Goal: Task Accomplishment & Management: Use online tool/utility

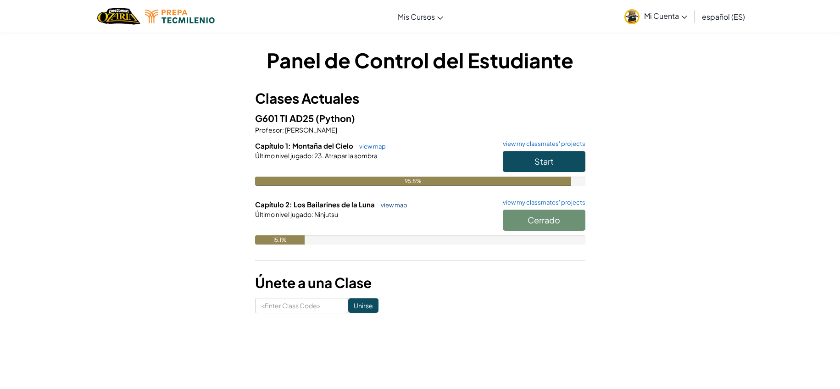
click at [382, 207] on link "view map" at bounding box center [391, 204] width 31 height 7
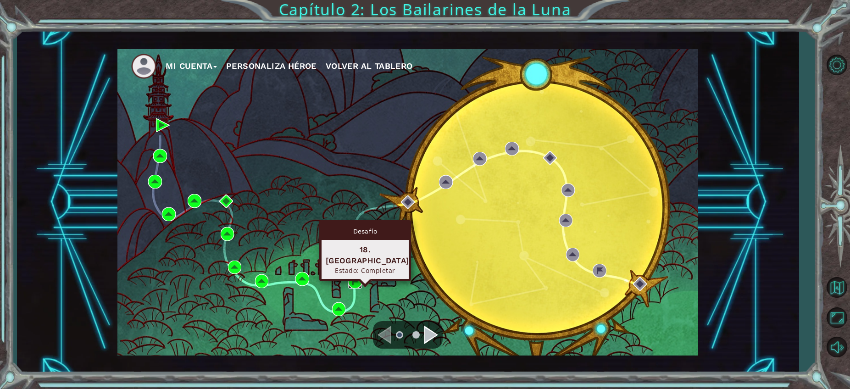
click at [351, 280] on img at bounding box center [355, 282] width 14 height 14
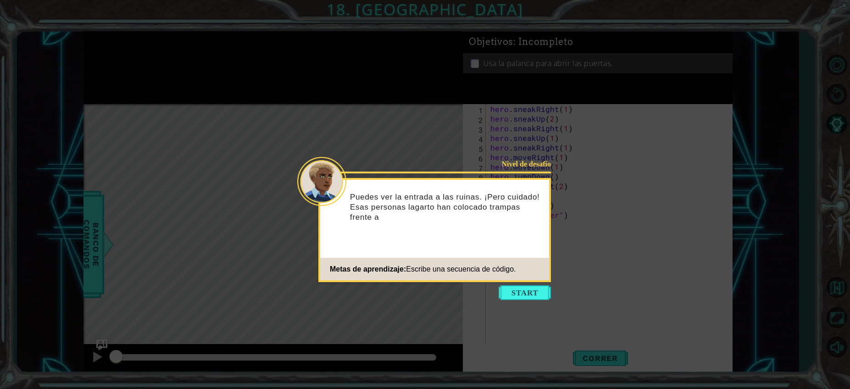
click at [530, 303] on icon at bounding box center [425, 194] width 850 height 389
click at [525, 306] on icon at bounding box center [425, 194] width 850 height 389
click at [517, 289] on button "Start" at bounding box center [525, 292] width 52 height 15
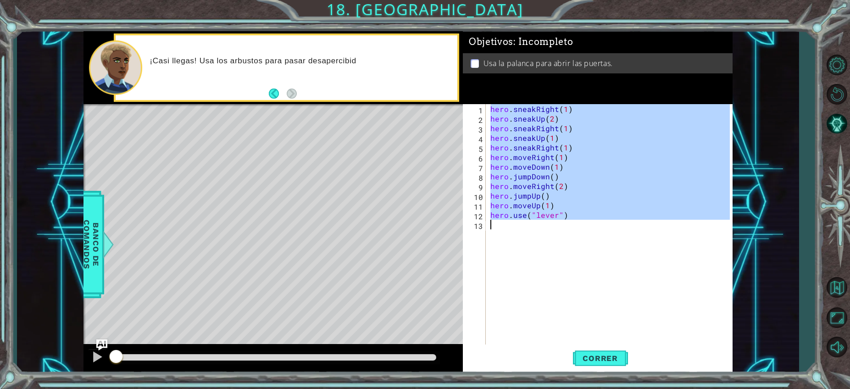
drag, startPoint x: 488, startPoint y: 106, endPoint x: 618, endPoint y: 224, distance: 175.7
click at [618, 224] on div "hero . sneakRight ( 1 ) hero . sneakUp ( 2 ) hero . sneakRight ( 1 ) hero . sne…" at bounding box center [612, 234] width 246 height 260
type textarea "hero.use("lever")"
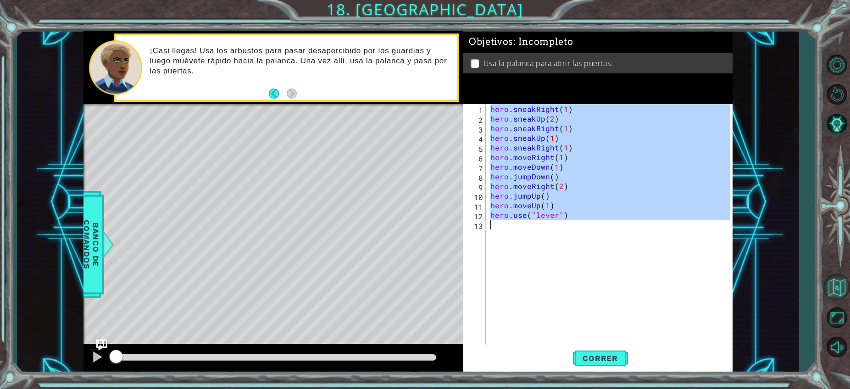
click at [834, 291] on button "Volver al Mapa" at bounding box center [837, 287] width 27 height 27
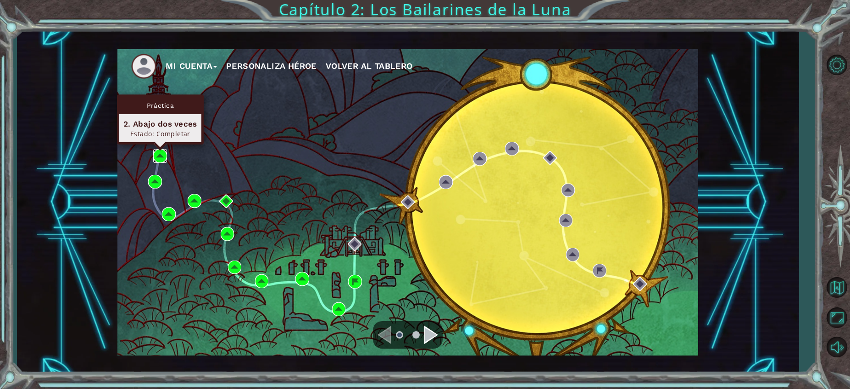
click at [160, 152] on img at bounding box center [160, 156] width 14 height 14
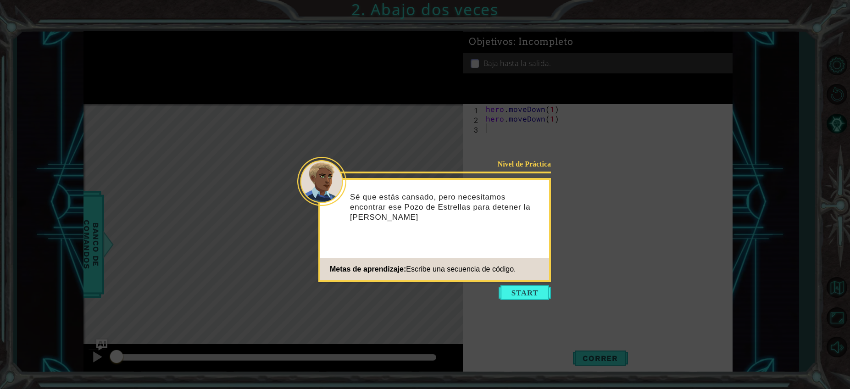
click at [506, 303] on icon at bounding box center [425, 194] width 850 height 389
click at [503, 298] on button "Start" at bounding box center [525, 292] width 52 height 15
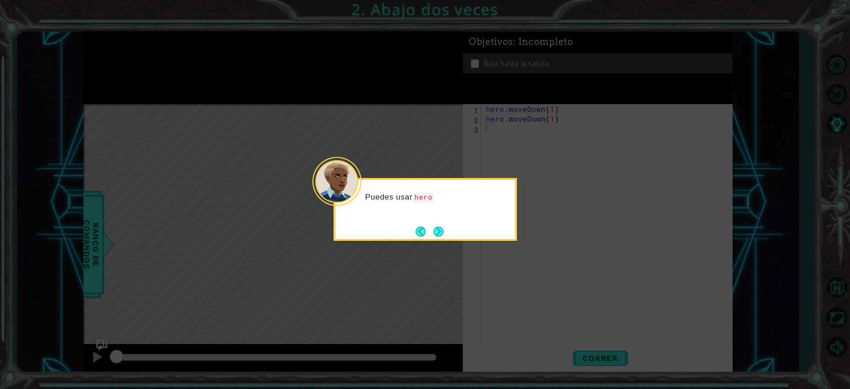
click at [442, 223] on div "Puedes usar hero" at bounding box center [426, 209] width 184 height 63
click at [442, 225] on button "Next" at bounding box center [439, 232] width 14 height 14
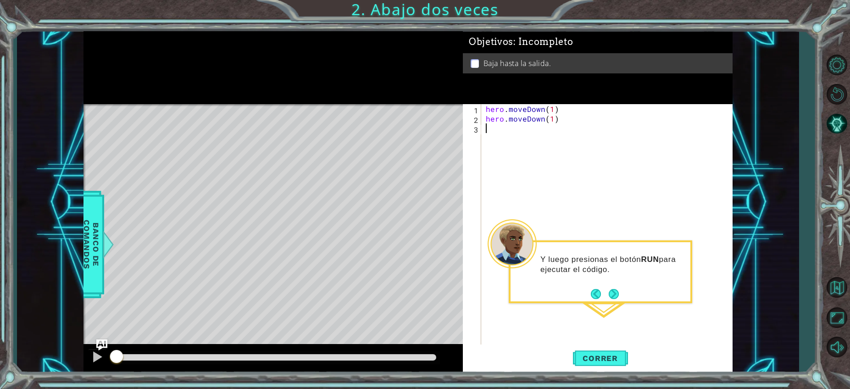
click at [572, 120] on div "hero . moveDown ( 1 ) hero . moveDown ( 1 )" at bounding box center [609, 234] width 251 height 260
type textarea "h"
click at [553, 112] on div "hero . moveDown ( 1 )" at bounding box center [609, 234] width 251 height 260
type textarea "hero.moveDown(2)"
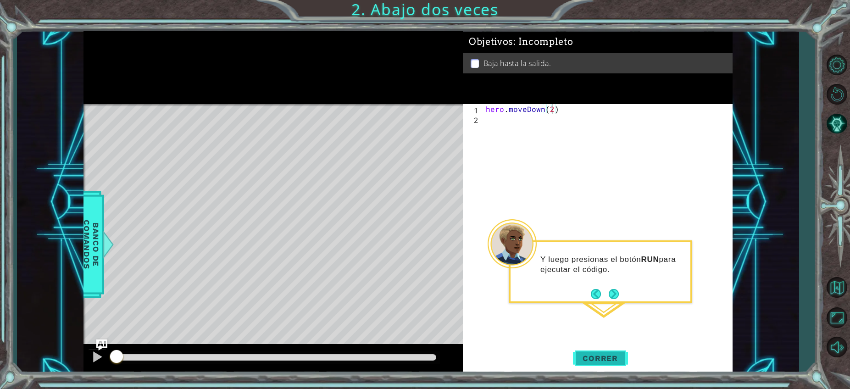
click at [608, 355] on span "Correr" at bounding box center [601, 358] width 54 height 9
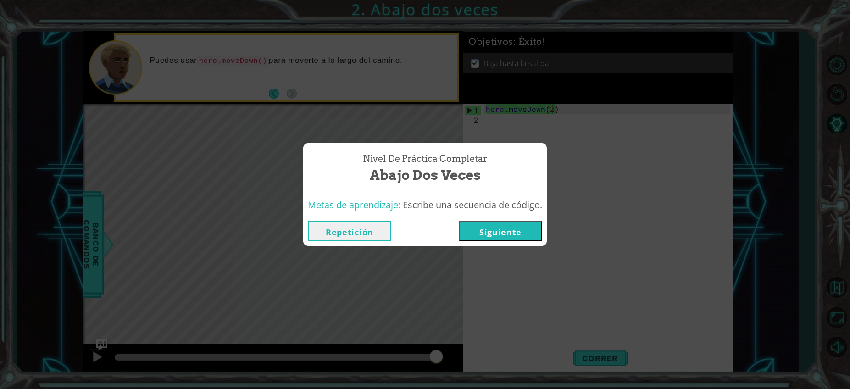
click at [363, 230] on button "Repetición" at bounding box center [350, 231] width 84 height 21
